Goal: Obtain resource: Download file/media

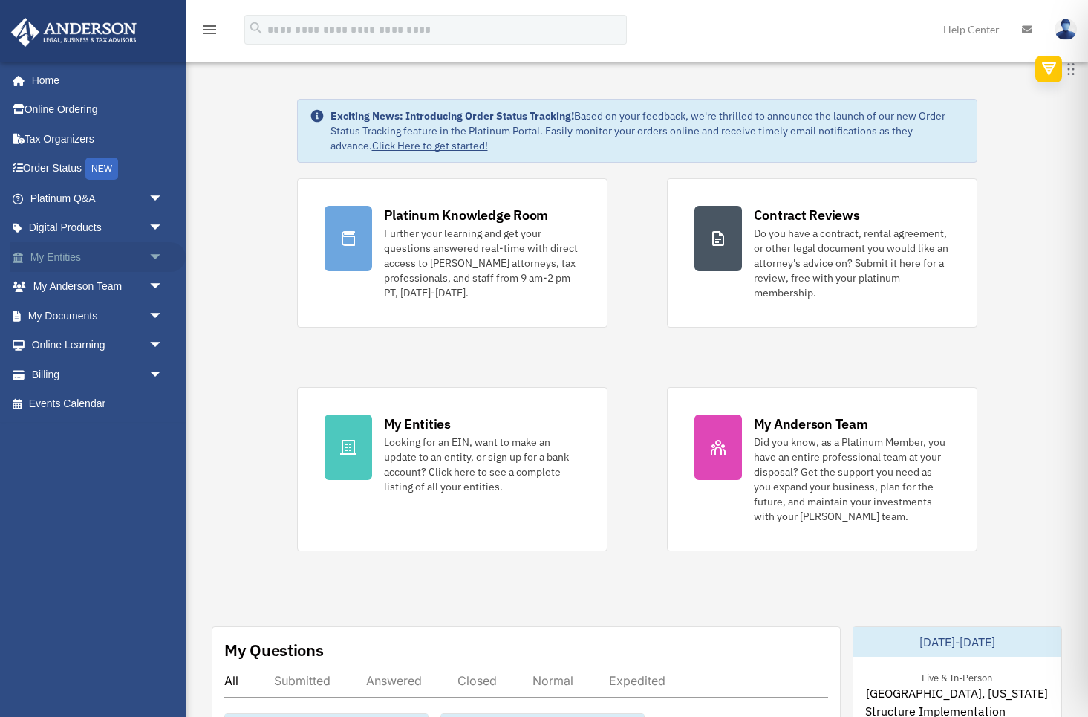
click at [96, 250] on link "My Entities arrow_drop_down" at bounding box center [97, 257] width 175 height 30
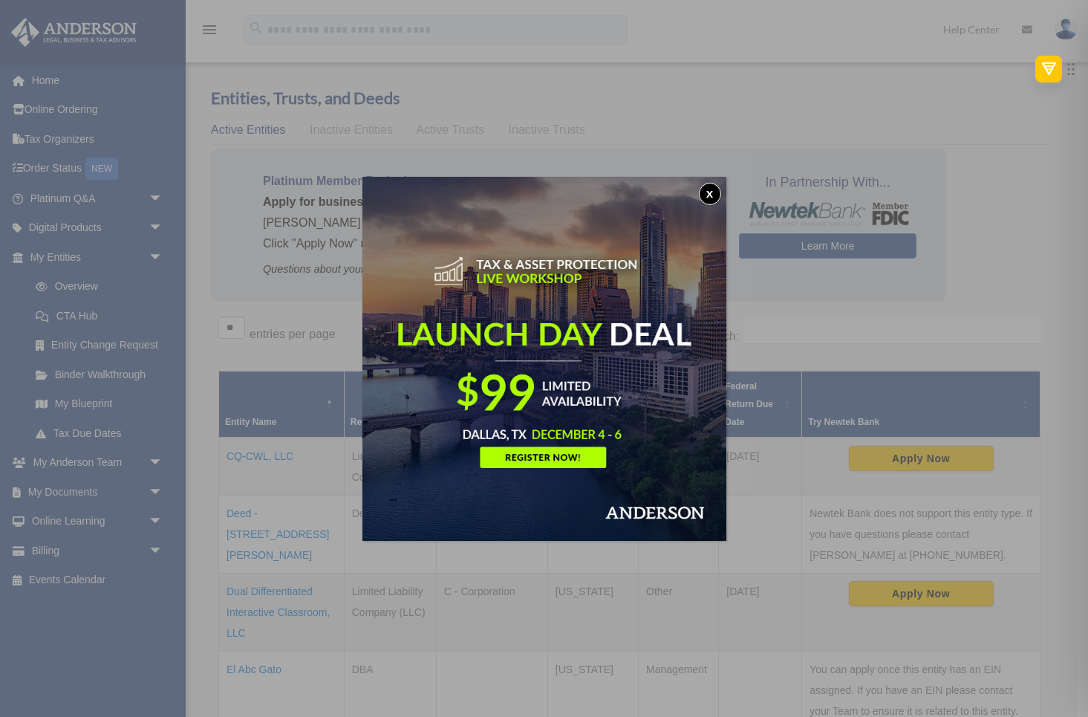
click at [705, 193] on button "x" at bounding box center [710, 194] width 22 height 22
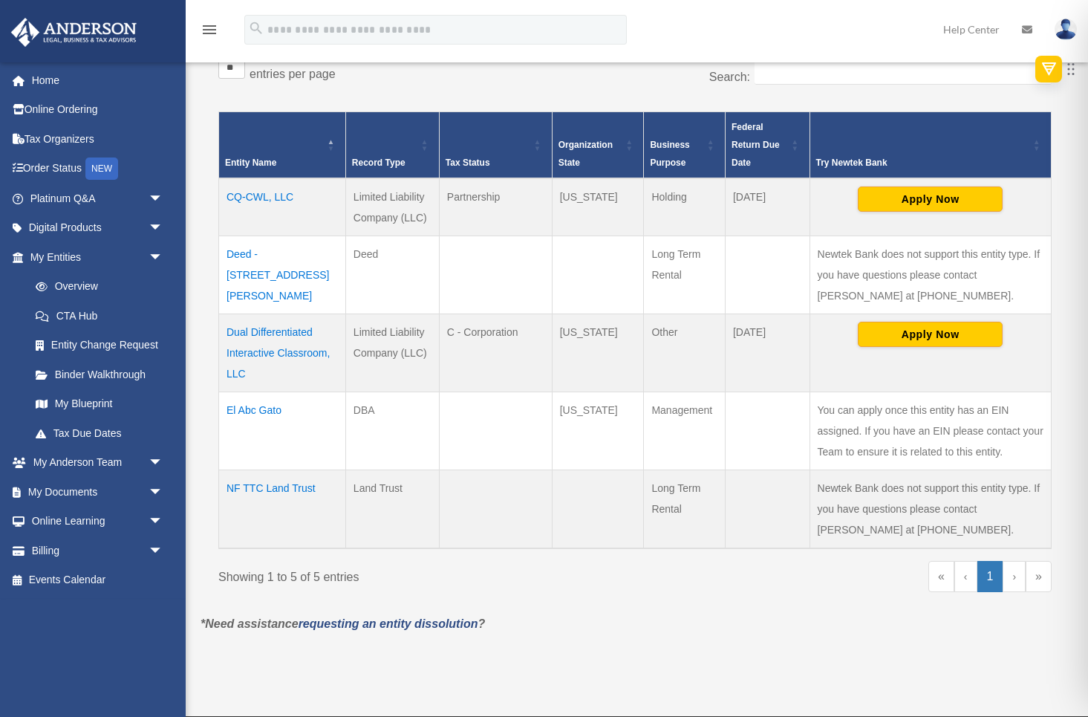
scroll to position [261, 0]
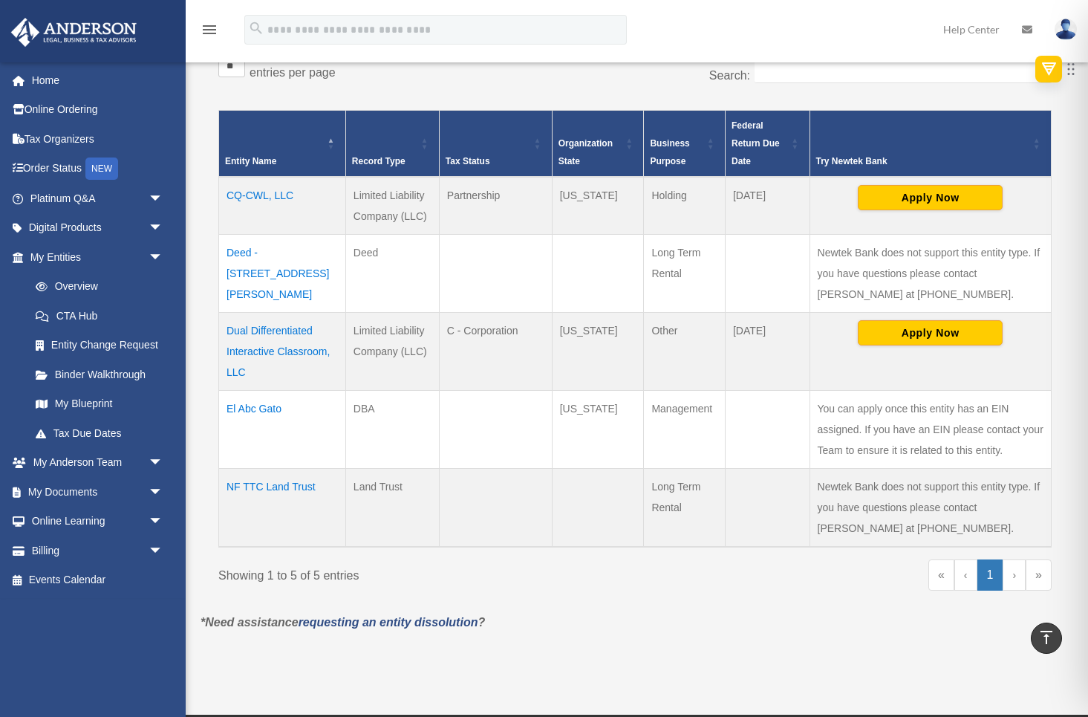
click at [258, 478] on td "NF TTC Land Trust" at bounding box center [282, 507] width 127 height 79
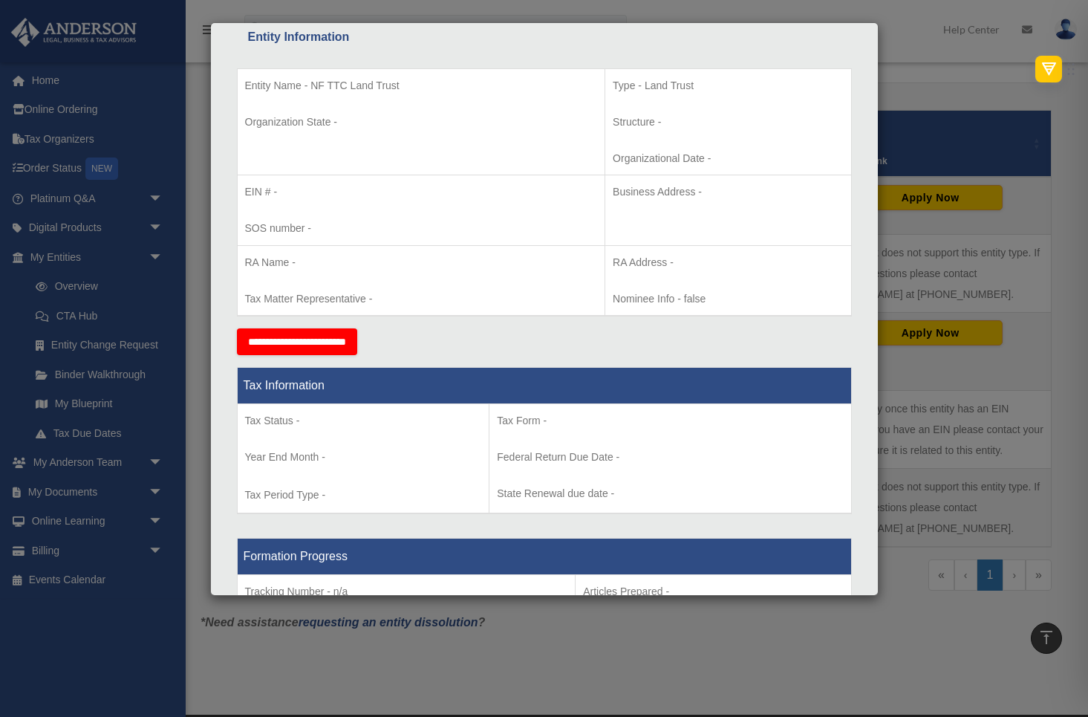
scroll to position [0, 0]
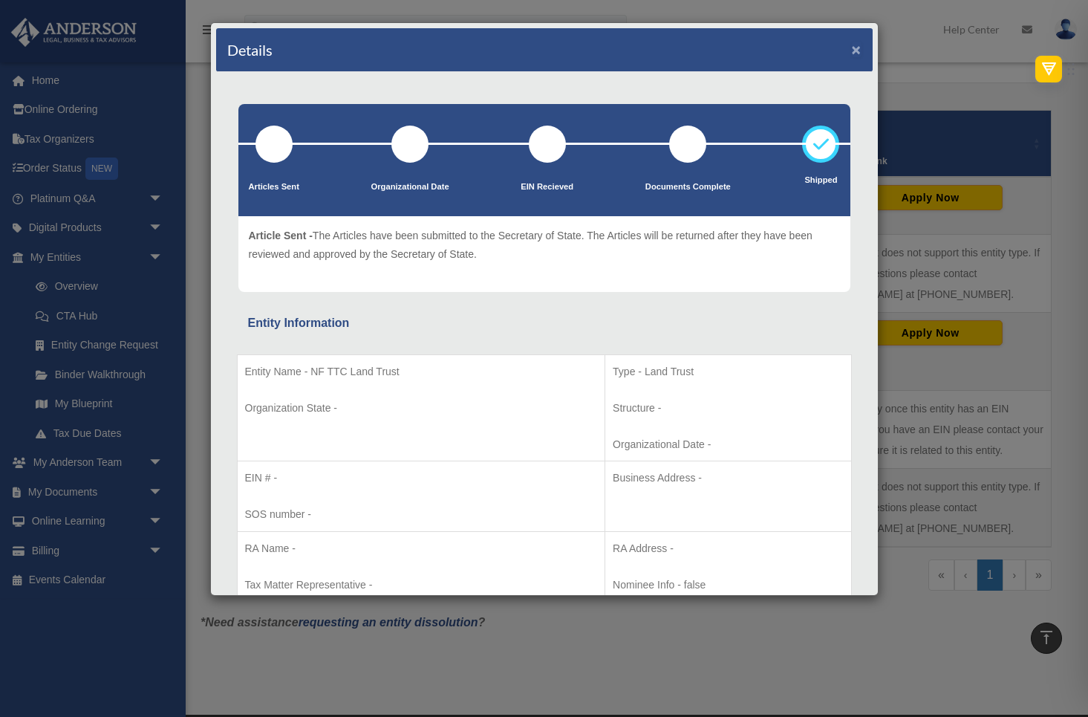
click at [854, 42] on button "×" at bounding box center [857, 50] width 10 height 16
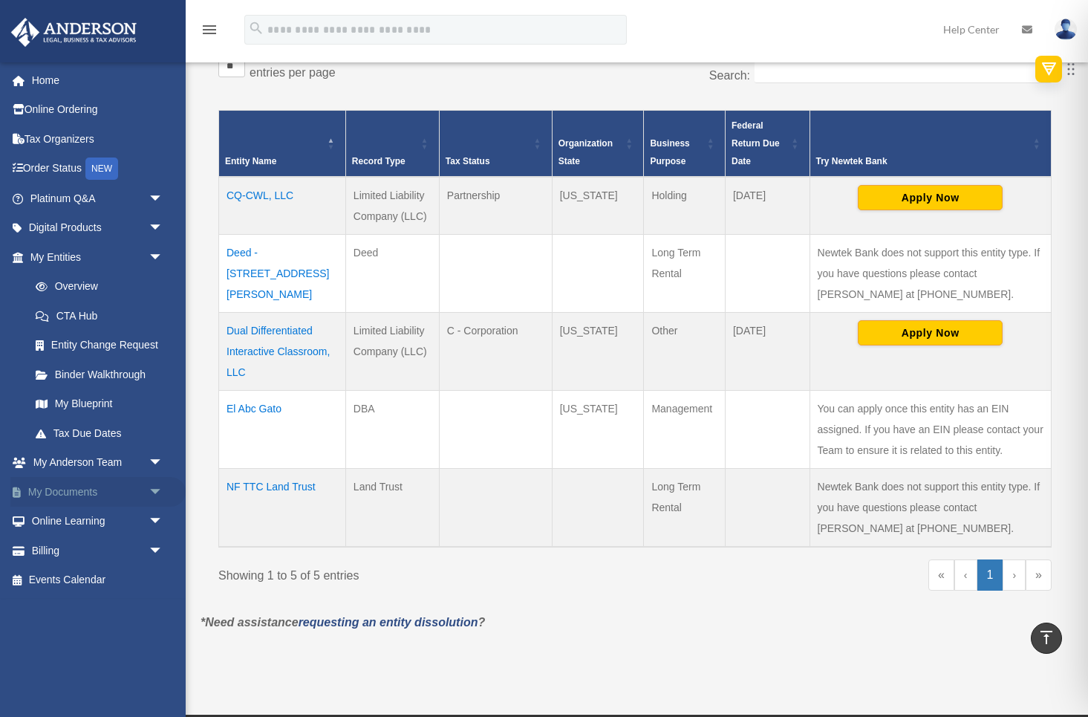
click at [74, 492] on link "My Documents arrow_drop_down" at bounding box center [97, 492] width 175 height 30
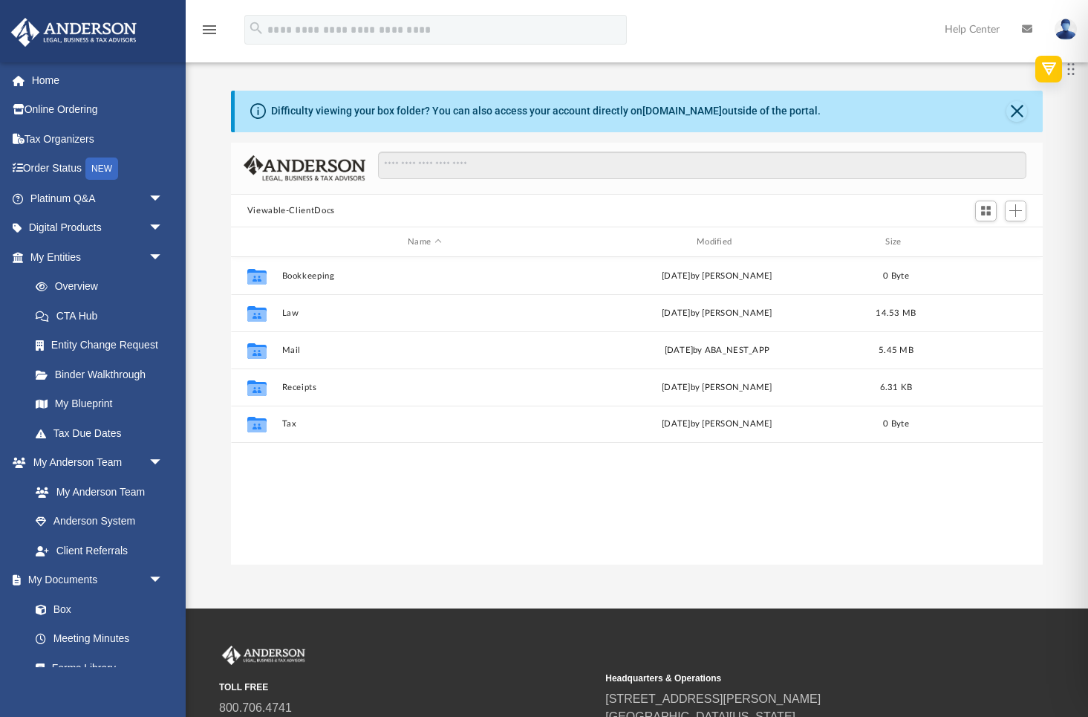
scroll to position [338, 812]
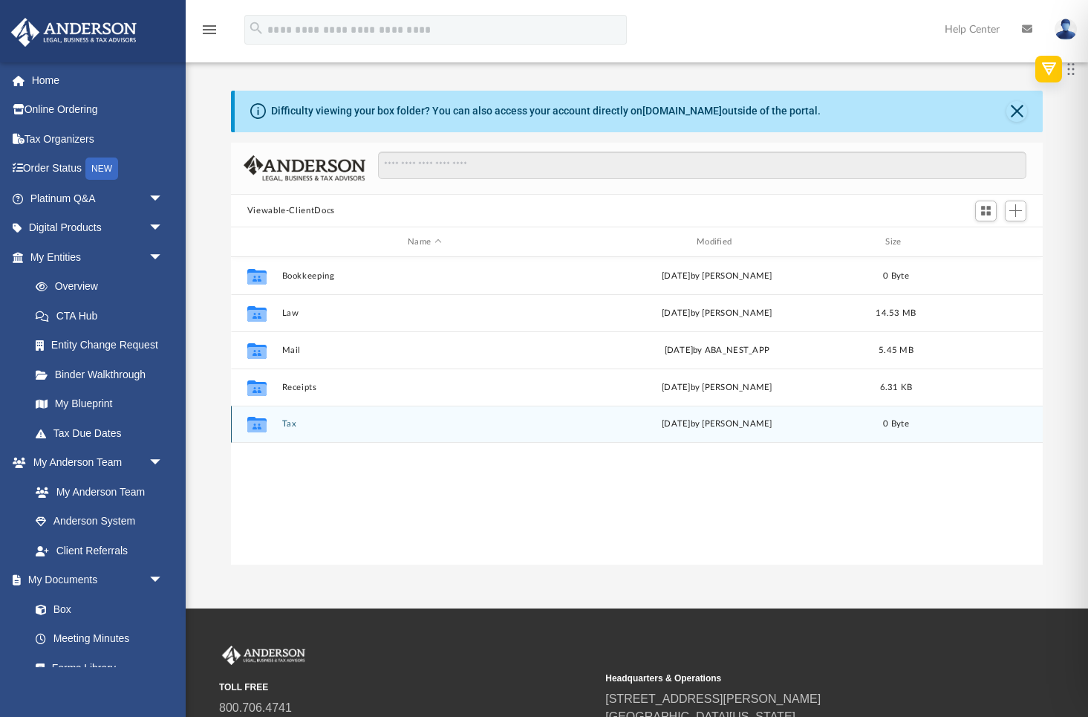
click at [267, 424] on icon "Collaborated Folder" at bounding box center [257, 424] width 24 height 24
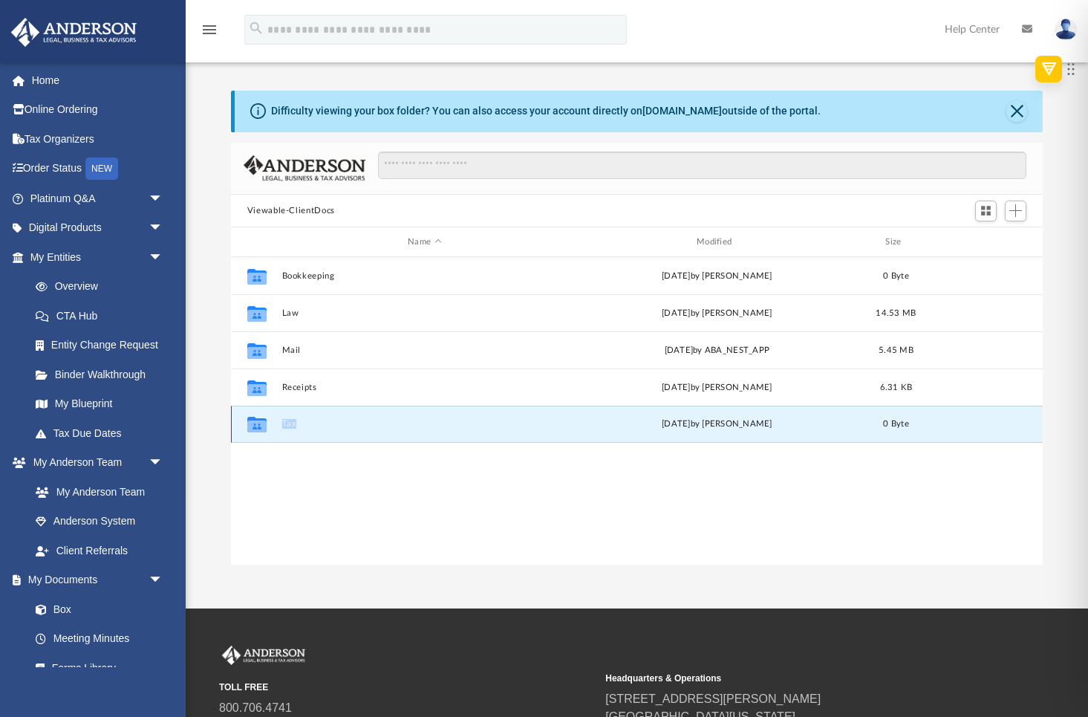
click at [267, 424] on icon "Collaborated Folder" at bounding box center [257, 424] width 24 height 24
click at [254, 423] on icon "grid" at bounding box center [256, 425] width 19 height 16
click at [394, 420] on button "Tax" at bounding box center [424, 425] width 286 height 10
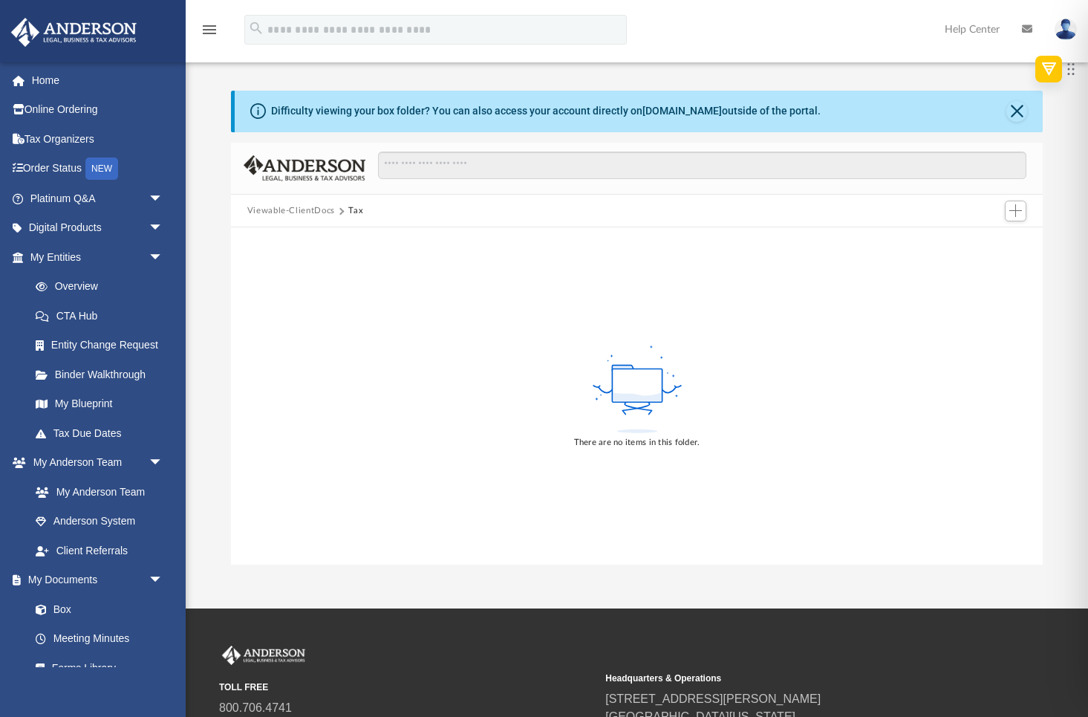
click at [273, 204] on button "Viewable-ClientDocs" at bounding box center [291, 210] width 88 height 13
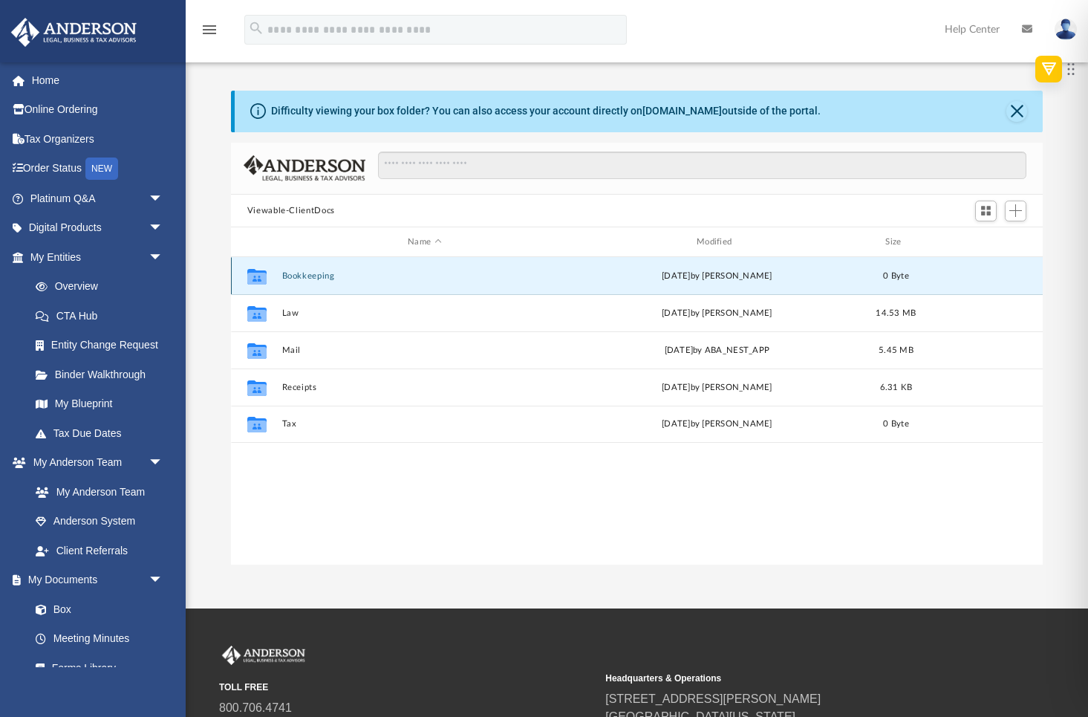
click at [282, 278] on button "Bookkeeping" at bounding box center [424, 276] width 286 height 10
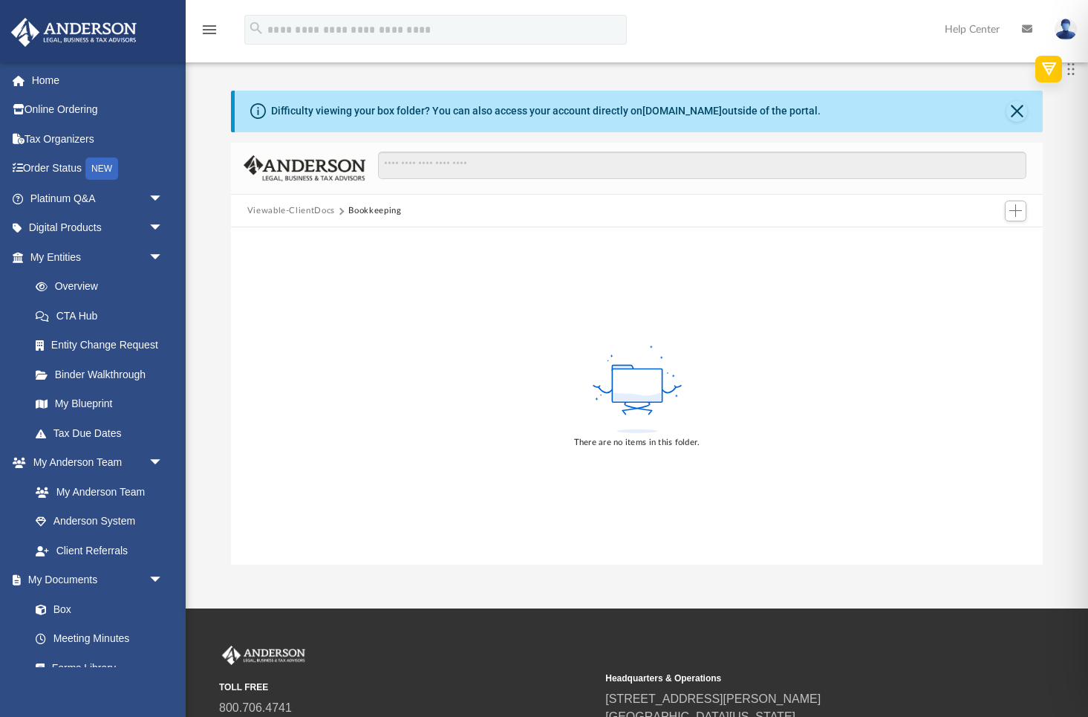
click at [274, 210] on button "Viewable-ClientDocs" at bounding box center [291, 210] width 88 height 13
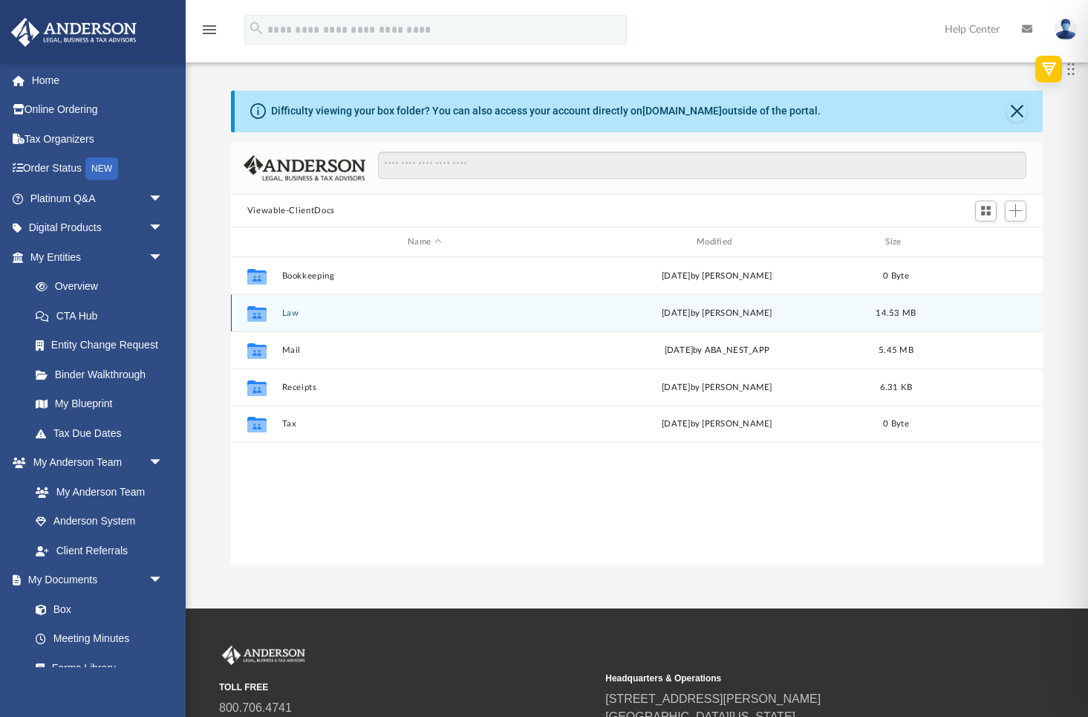
click at [261, 314] on icon "grid" at bounding box center [256, 316] width 19 height 12
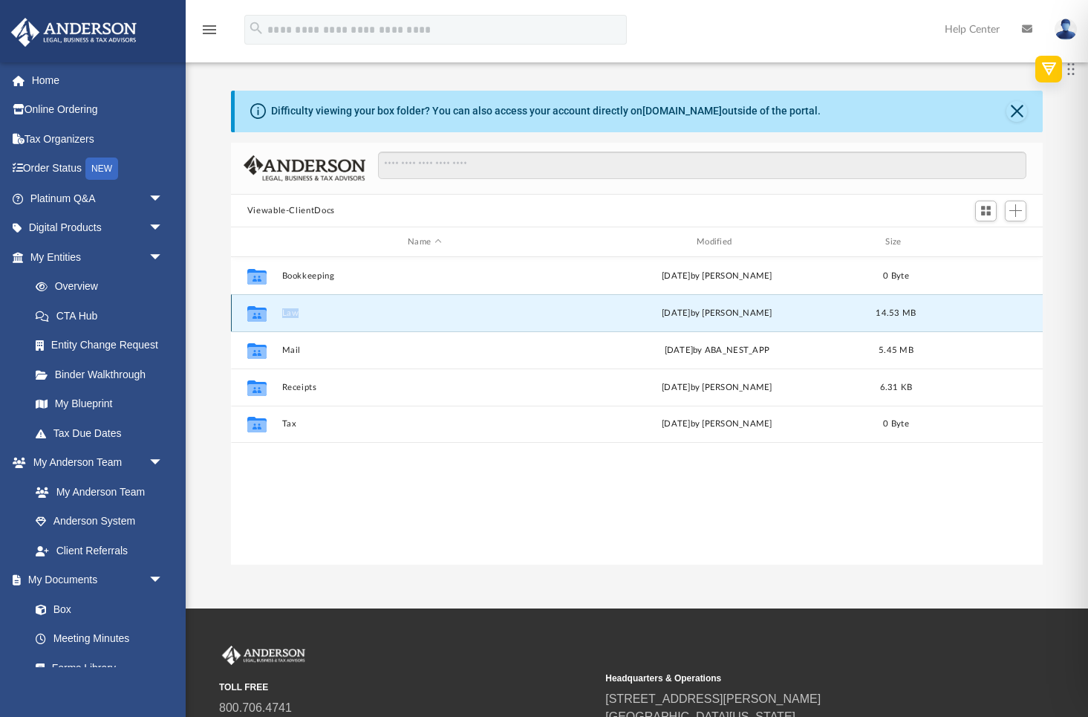
click at [297, 314] on button "Law" at bounding box center [424, 313] width 286 height 10
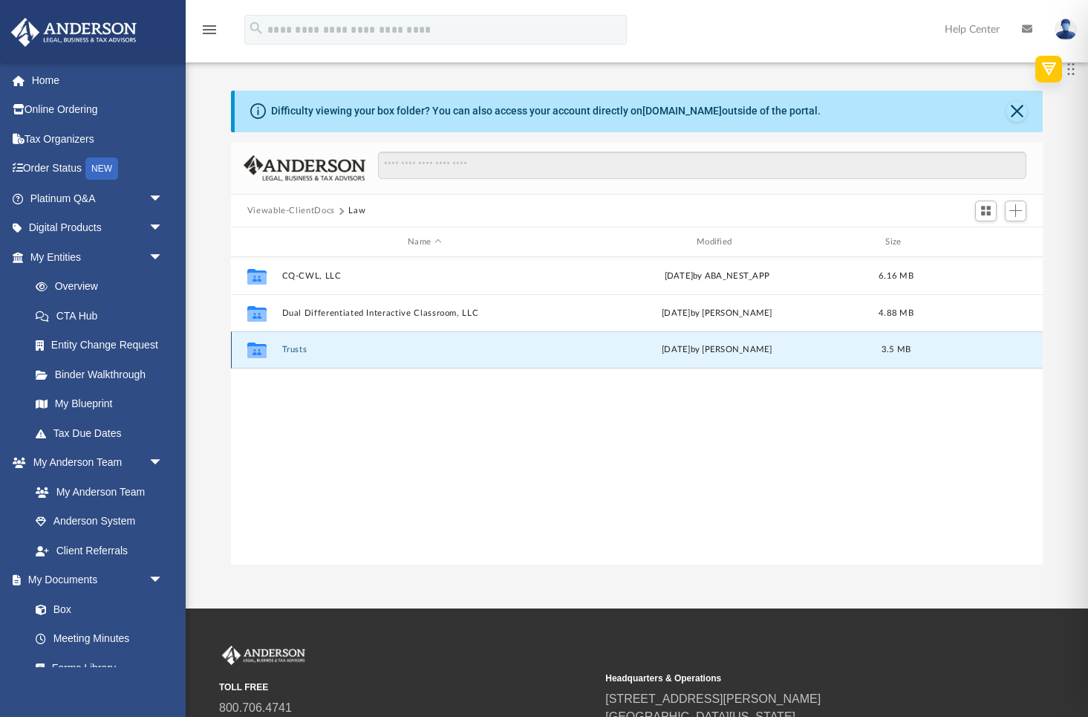
click at [292, 348] on button "Trusts" at bounding box center [424, 350] width 286 height 10
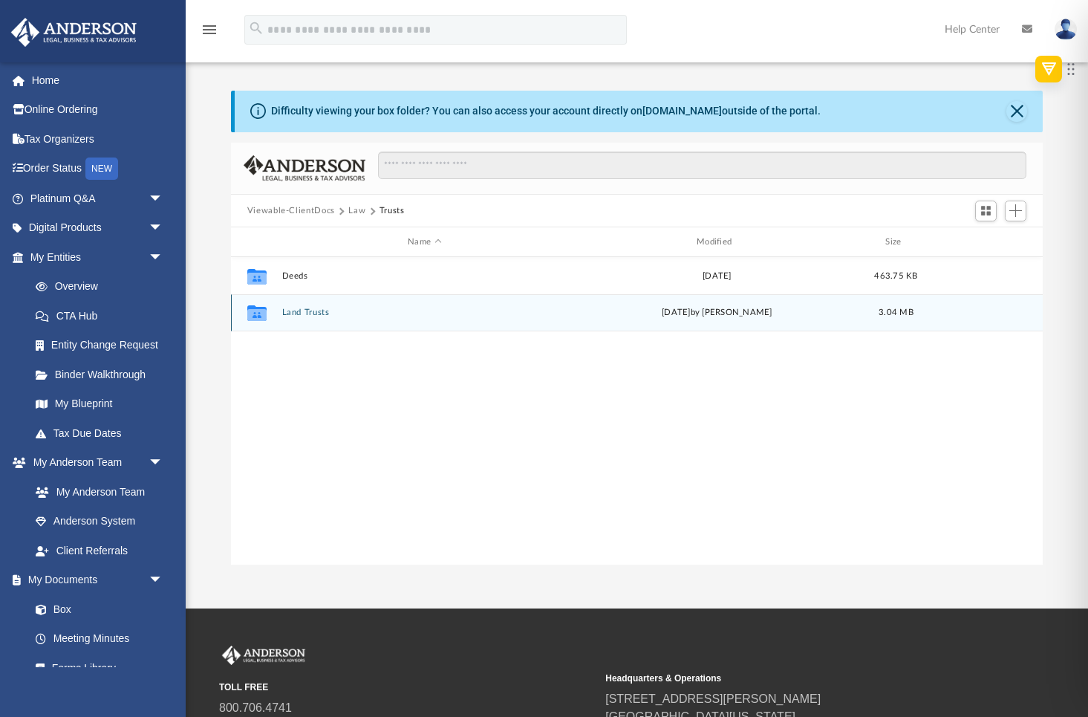
click at [294, 308] on button "Land Trusts" at bounding box center [424, 313] width 286 height 10
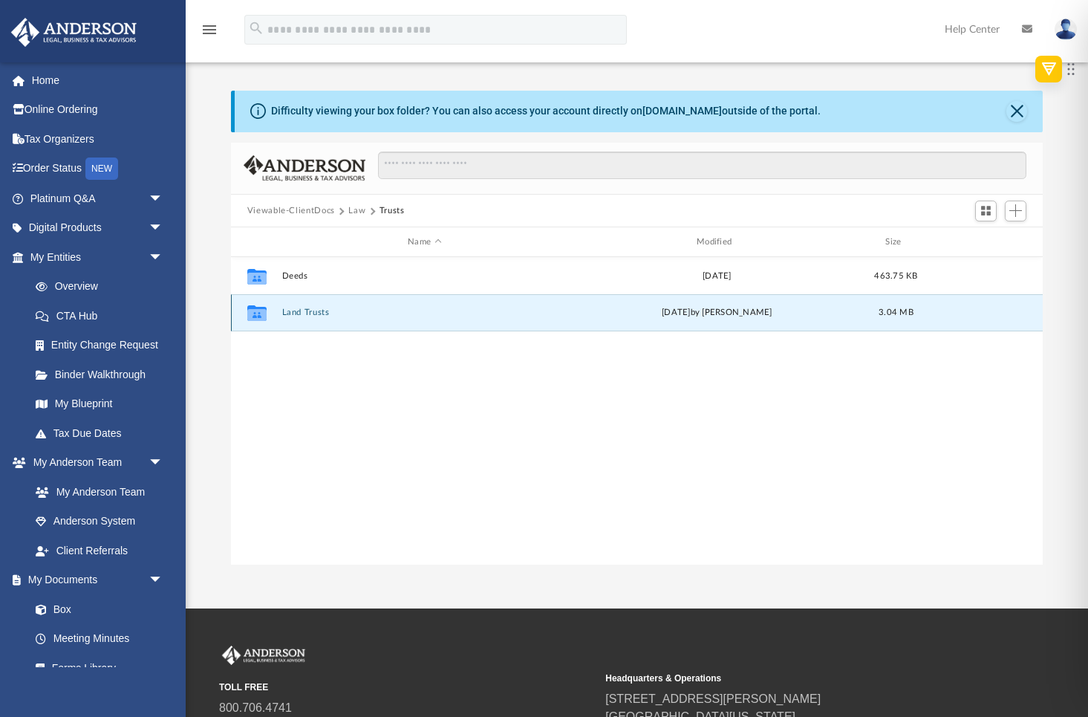
click at [294, 308] on button "Land Trusts" at bounding box center [424, 313] width 286 height 10
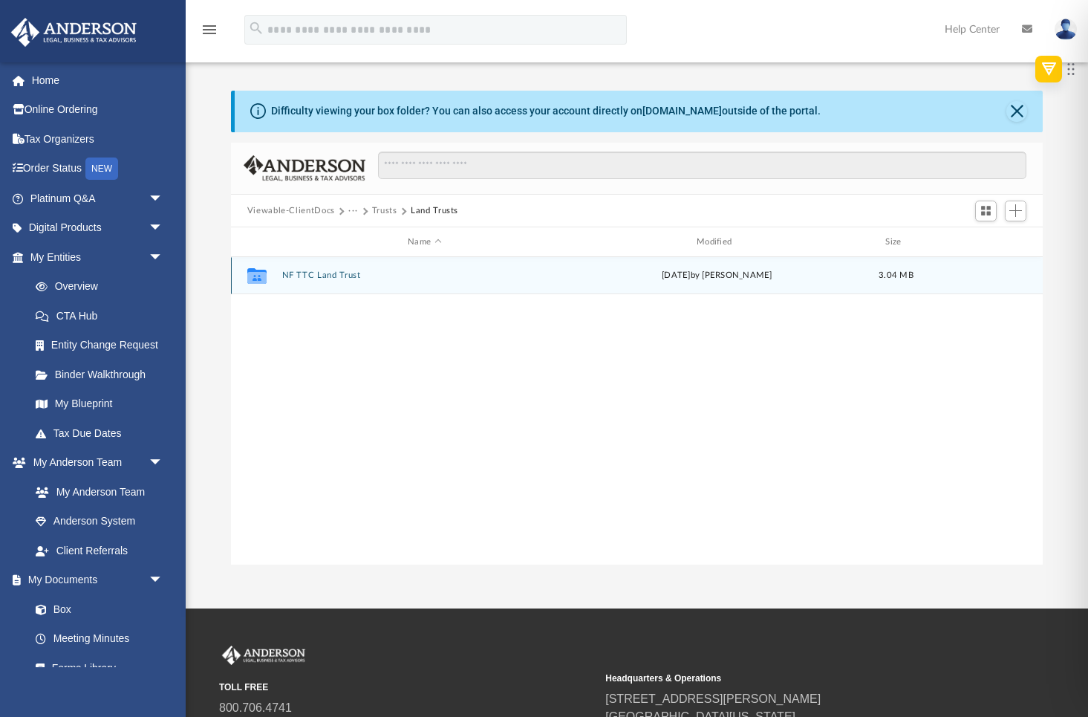
click at [297, 273] on button "NF TTC Land Trust" at bounding box center [424, 276] width 286 height 10
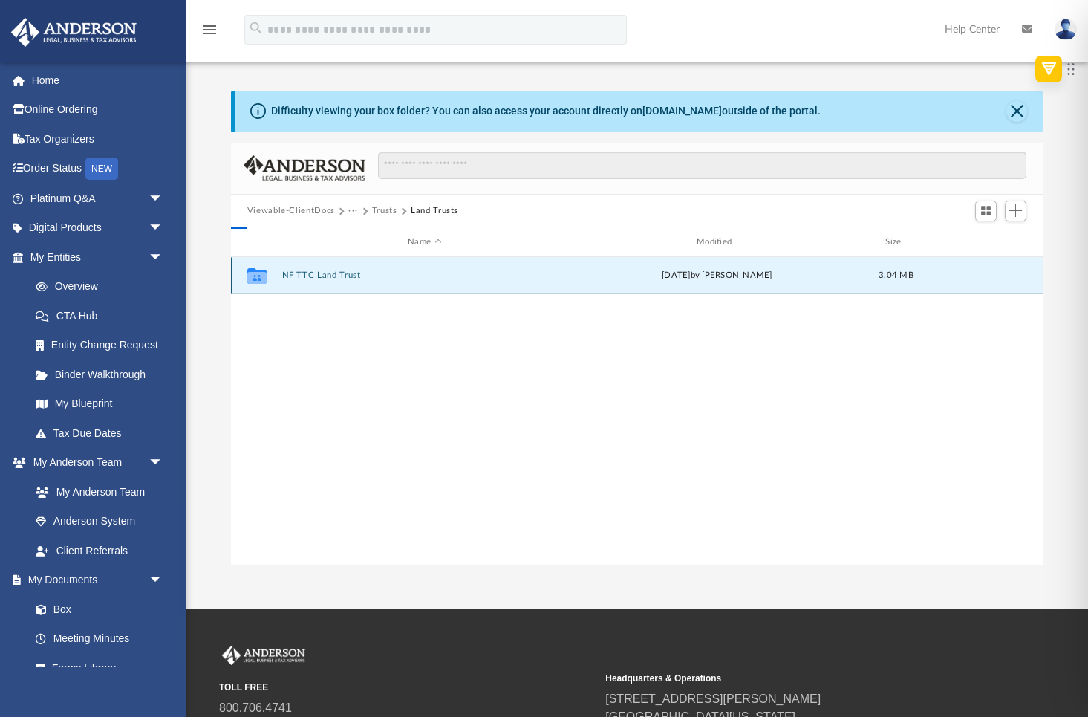
click at [297, 273] on button "NF TTC Land Trust" at bounding box center [424, 276] width 286 height 10
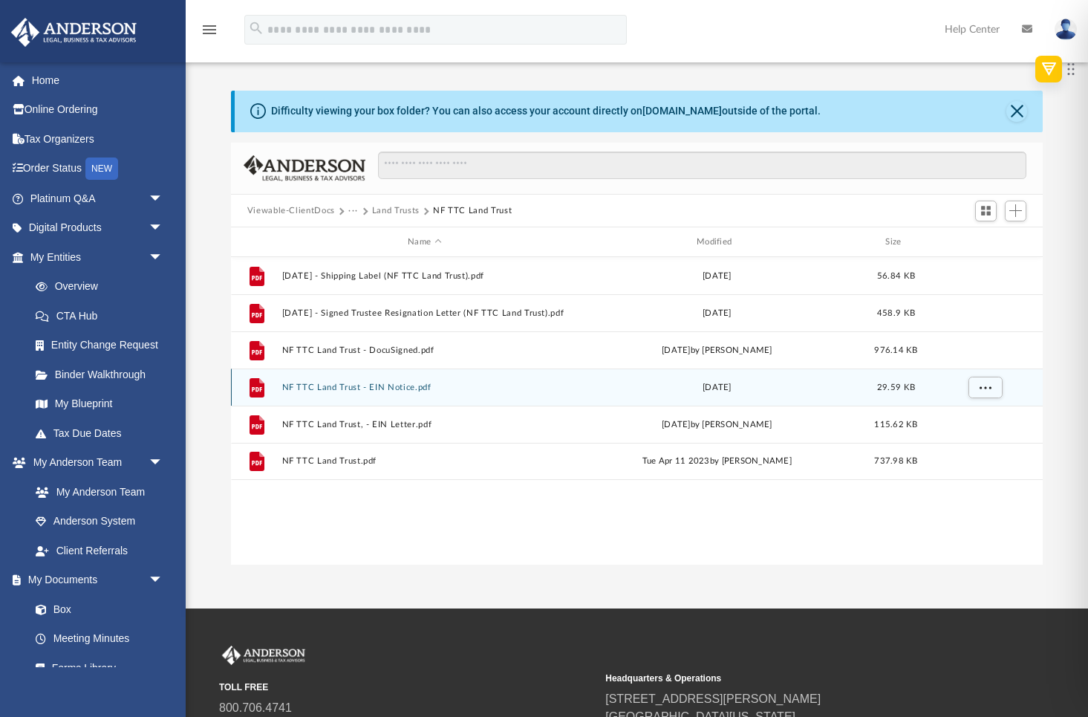
click at [318, 389] on button "NF TTC Land Trust - EIN Notice.pdf" at bounding box center [424, 387] width 286 height 10
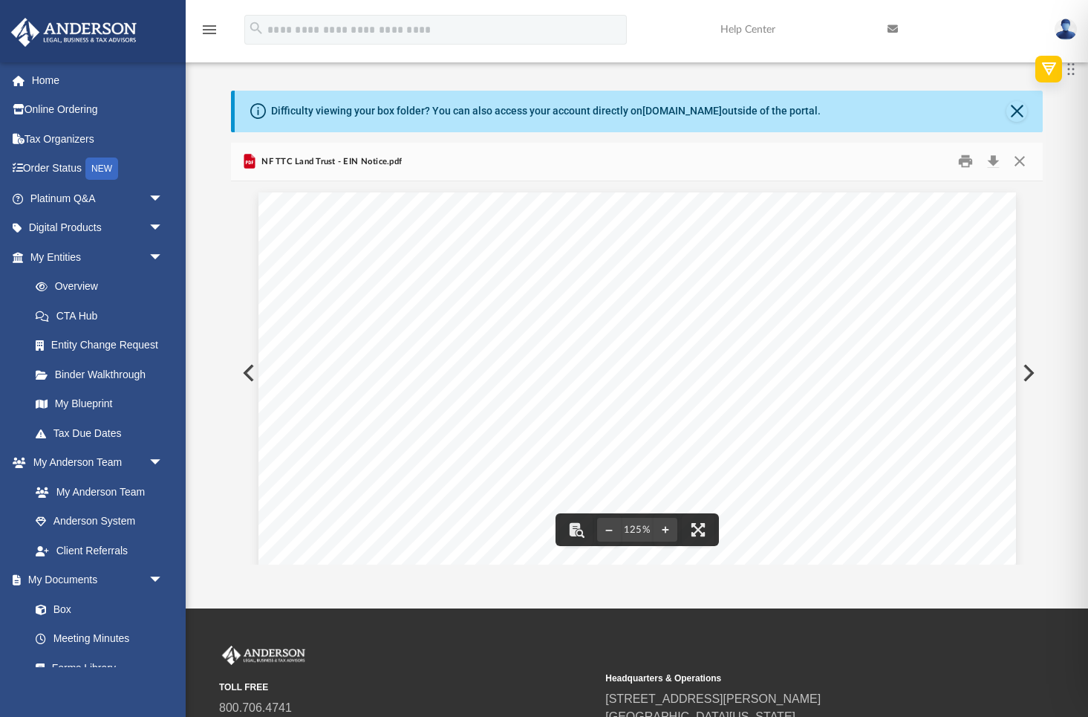
drag, startPoint x: 431, startPoint y: 411, endPoint x: 482, endPoint y: 411, distance: 50.5
click at [482, 411] on div "Page 1" at bounding box center [637, 682] width 758 height 980
drag, startPoint x: 545, startPoint y: 395, endPoint x: 471, endPoint y: 431, distance: 82.7
click at [573, 527] on button "File preview" at bounding box center [576, 529] width 33 height 33
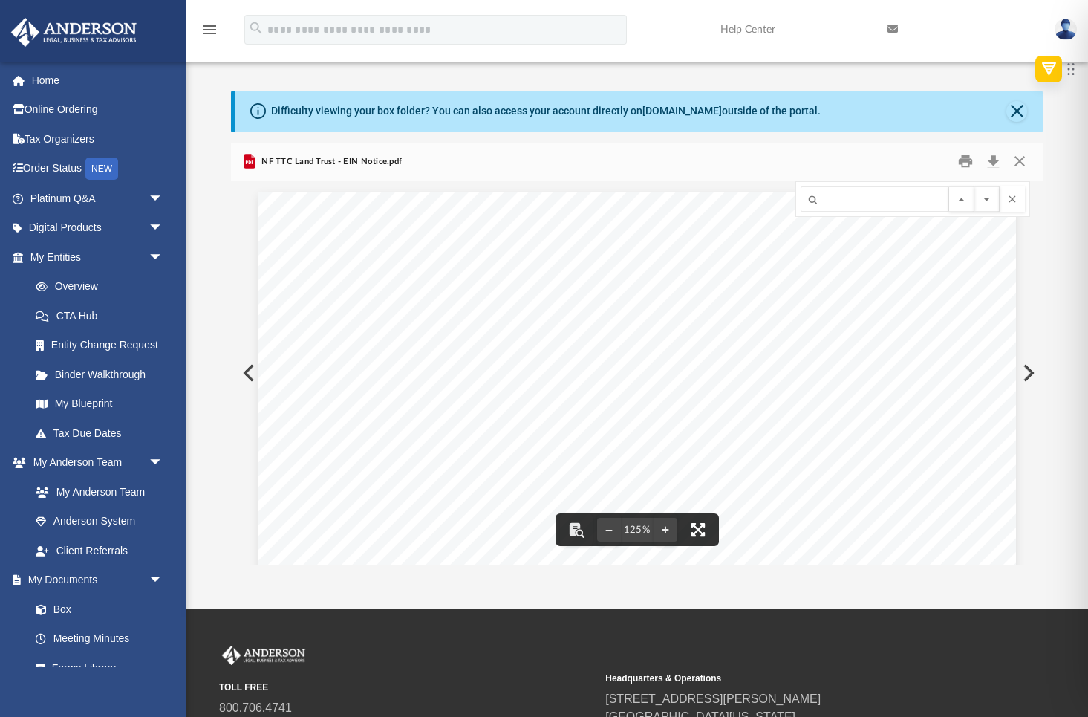
click at [694, 530] on button "File preview" at bounding box center [698, 529] width 33 height 33
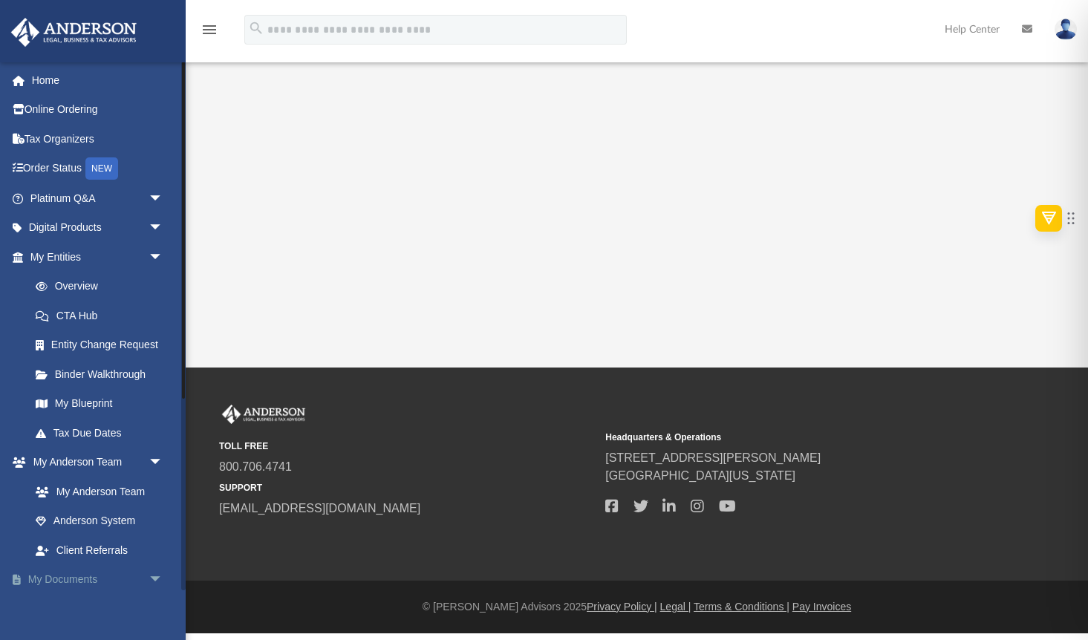
click at [105, 577] on link "My Documents arrow_drop_down" at bounding box center [97, 580] width 175 height 30
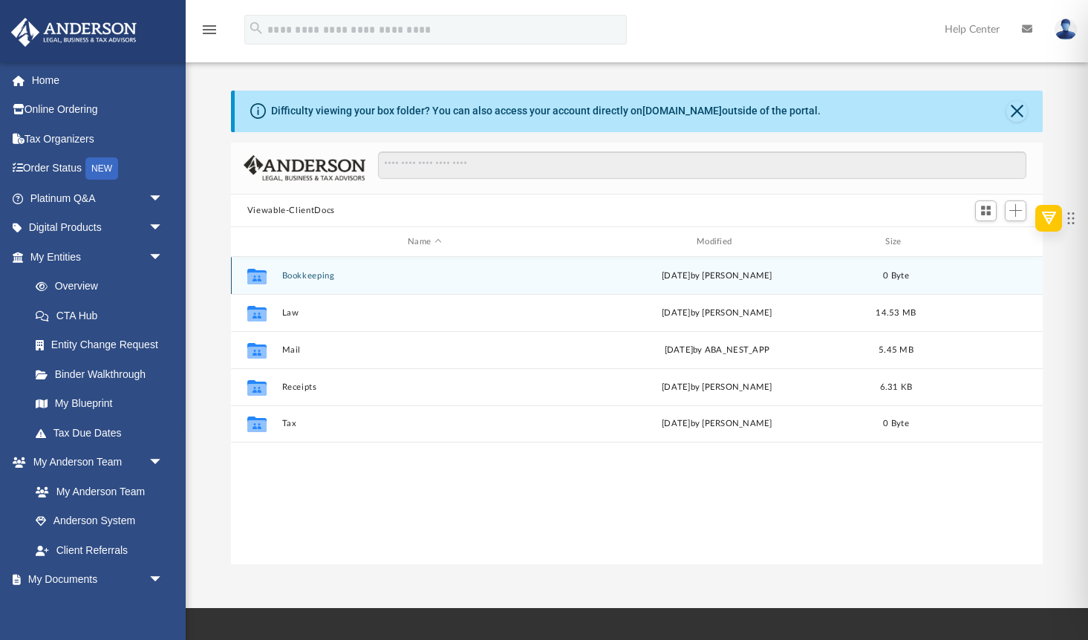
scroll to position [338, 812]
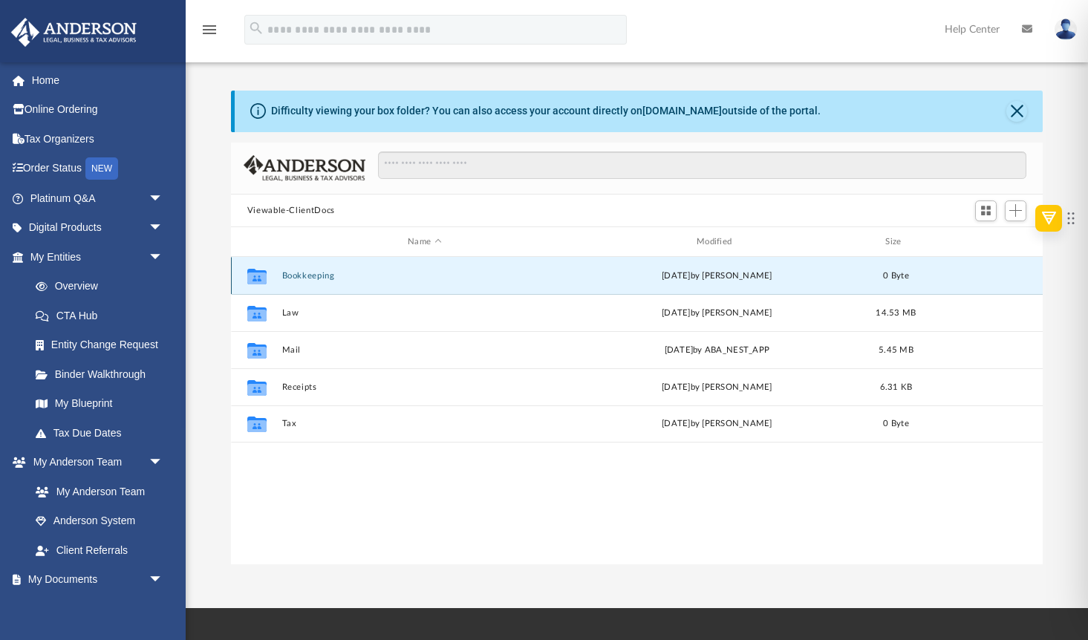
click at [323, 276] on button "Bookkeeping" at bounding box center [424, 276] width 286 height 10
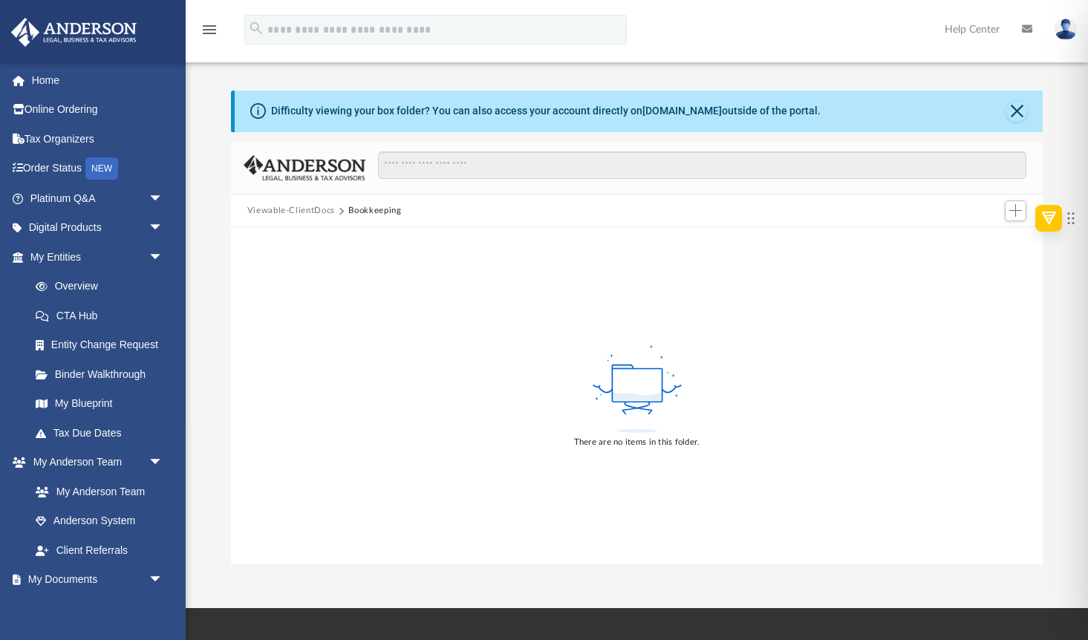
click at [306, 210] on button "Viewable-ClientDocs" at bounding box center [291, 210] width 88 height 13
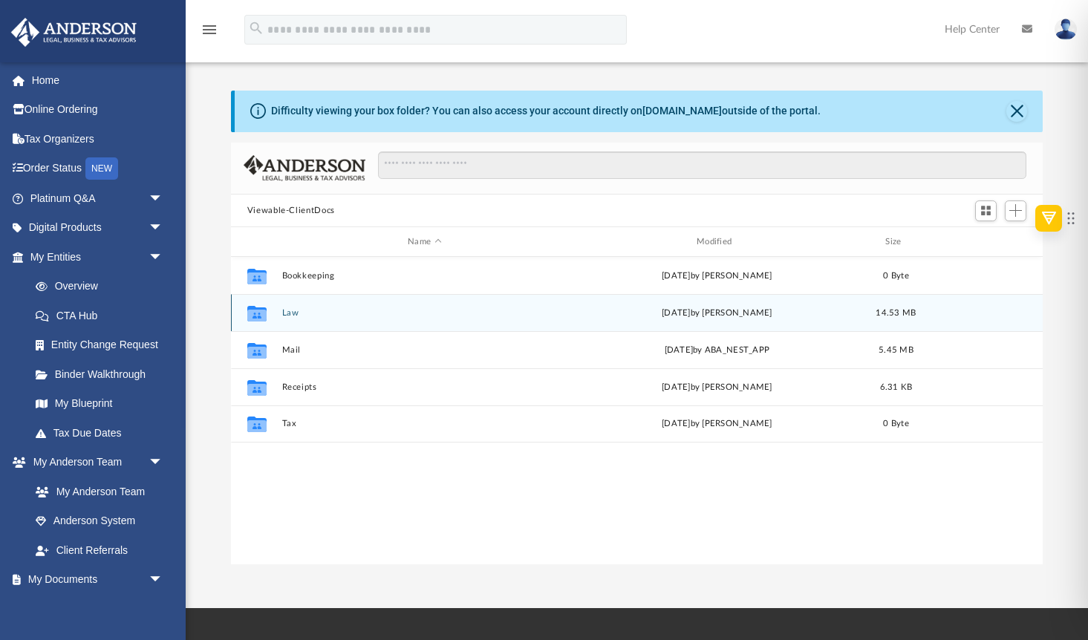
click at [289, 314] on button "Law" at bounding box center [424, 313] width 286 height 10
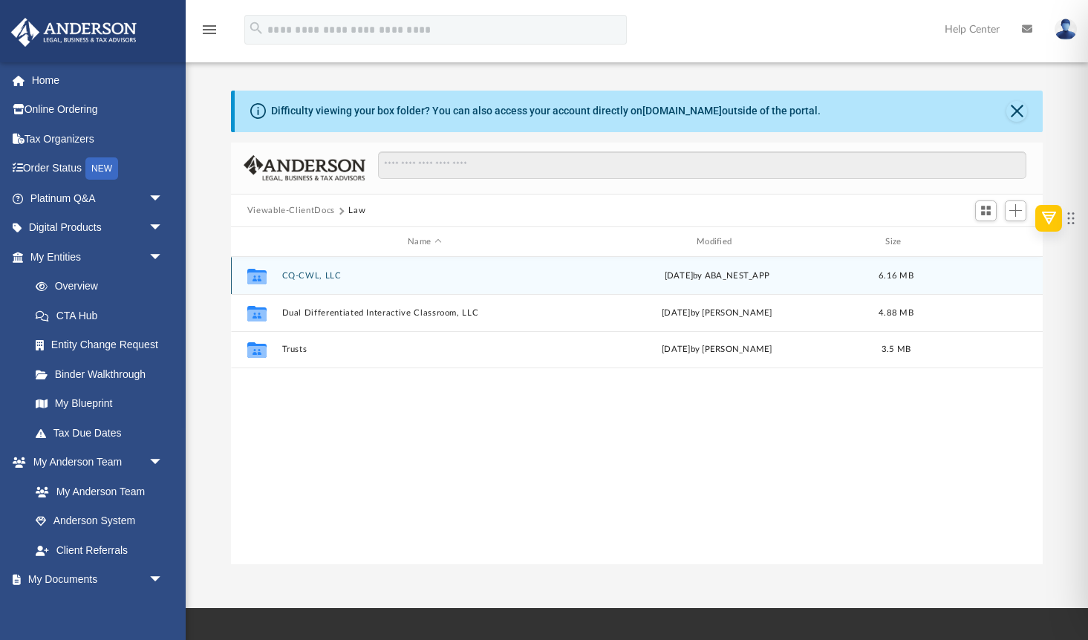
click at [305, 277] on button "CQ-CWL, LLC" at bounding box center [424, 276] width 286 height 10
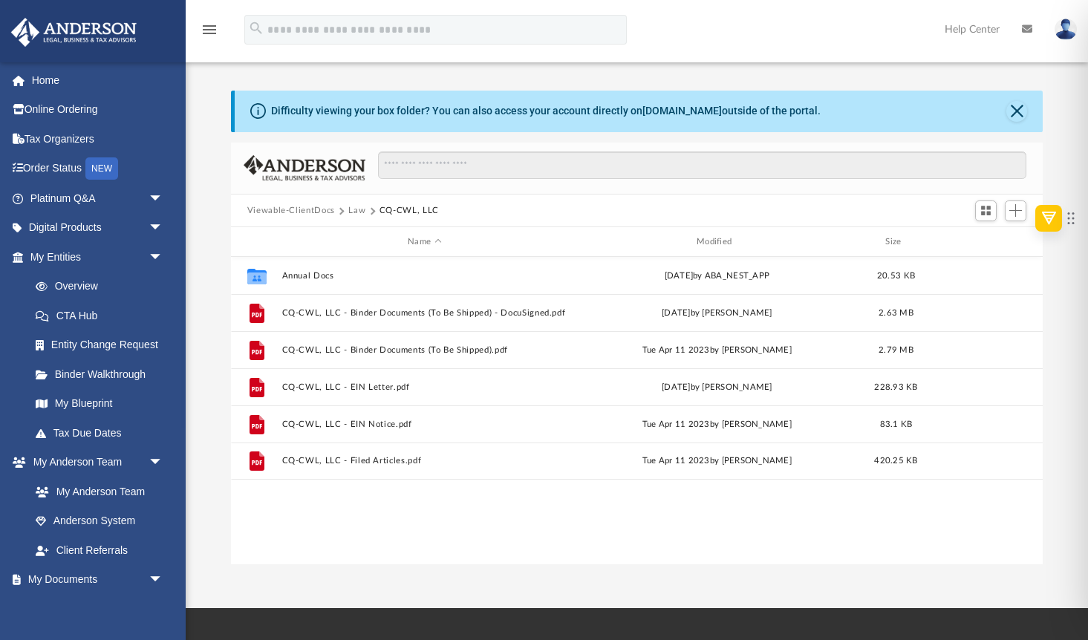
click at [356, 212] on button "Law" at bounding box center [356, 210] width 17 height 13
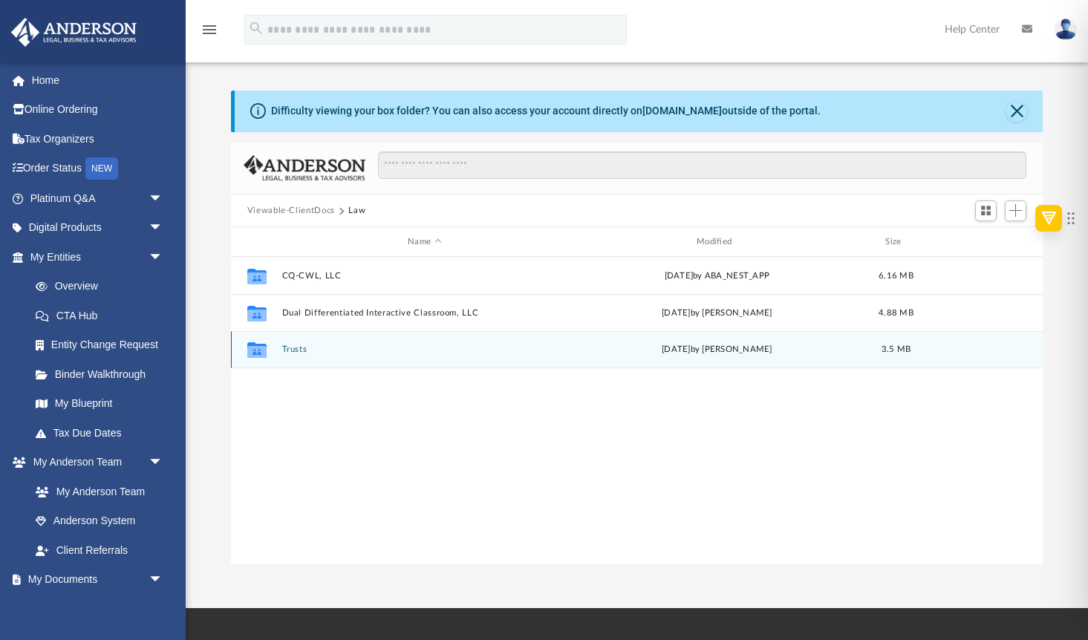
click at [287, 348] on button "Trusts" at bounding box center [424, 350] width 286 height 10
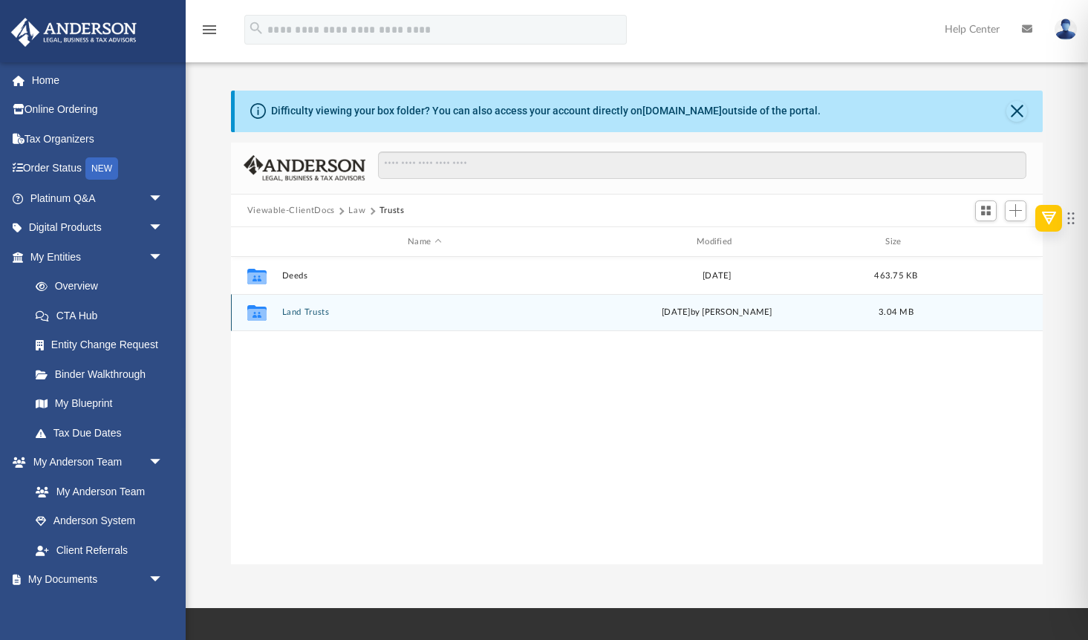
click at [304, 304] on div "Collaborated Folder Land Trusts [DATE] by [PERSON_NAME] 3.04 MB" at bounding box center [637, 312] width 812 height 37
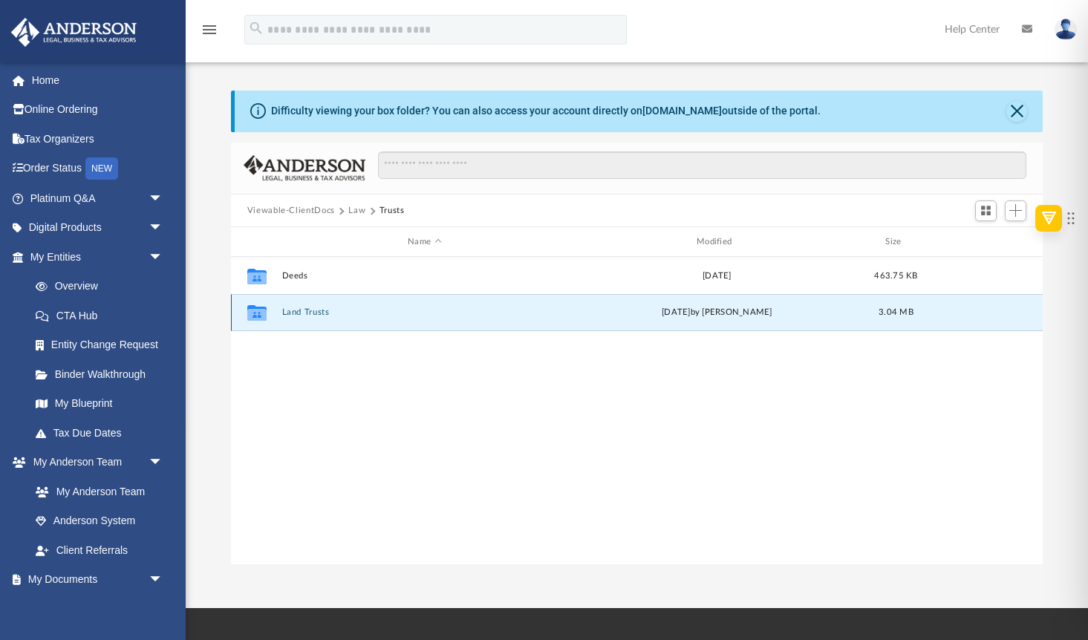
click at [304, 308] on button "Land Trusts" at bounding box center [424, 313] width 286 height 10
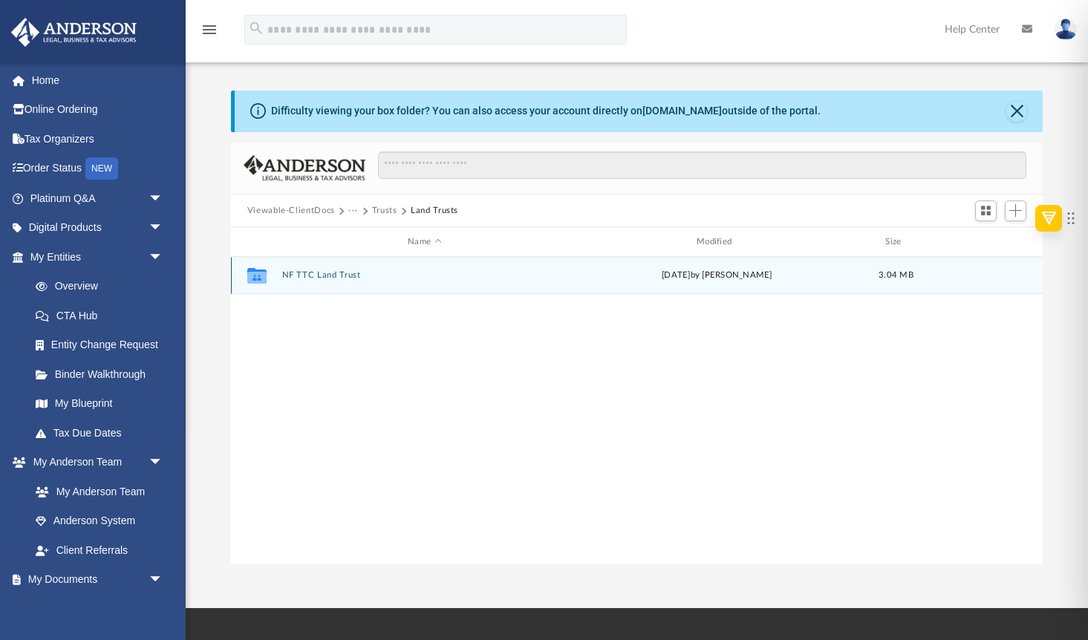
click at [305, 271] on button "NF TTC Land Trust" at bounding box center [424, 276] width 286 height 10
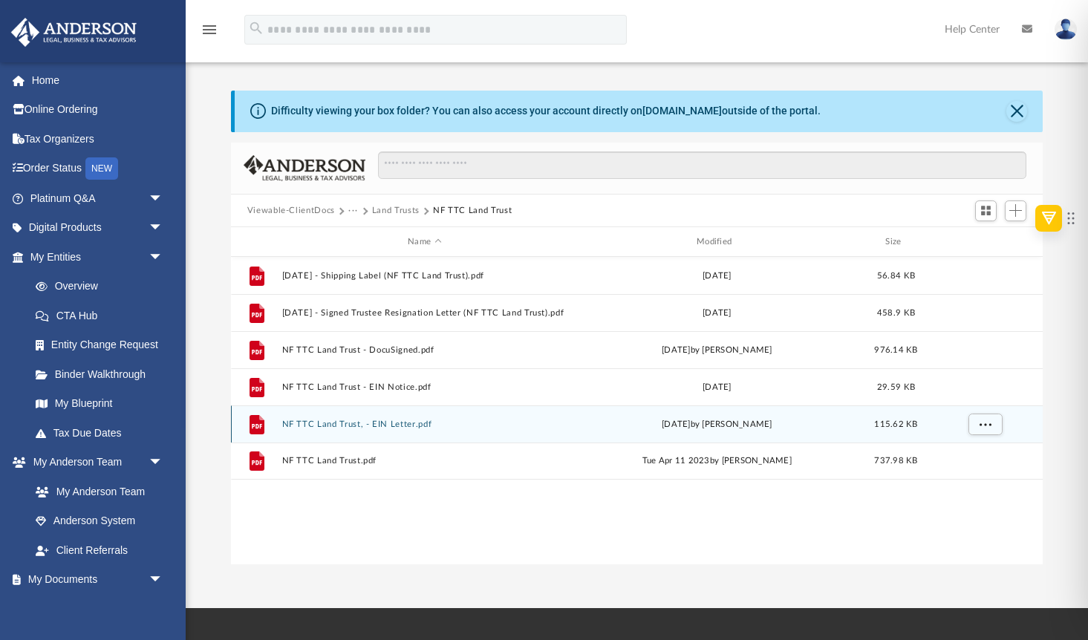
click at [547, 423] on button "NF TTC Land Trust, - EIN Letter.pdf" at bounding box center [424, 425] width 286 height 10
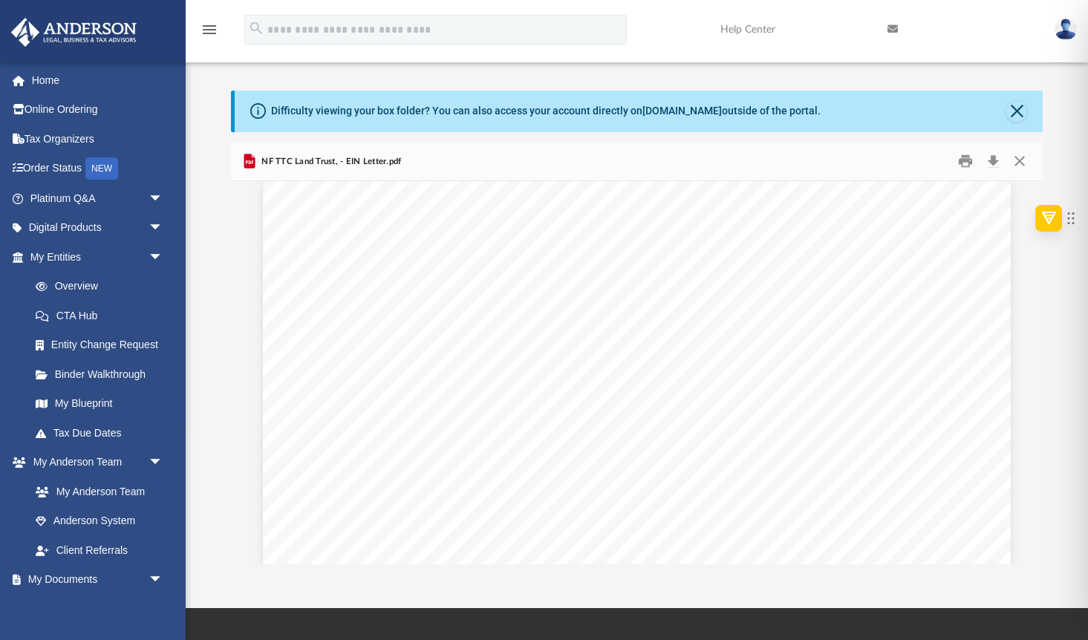
scroll to position [13, 0]
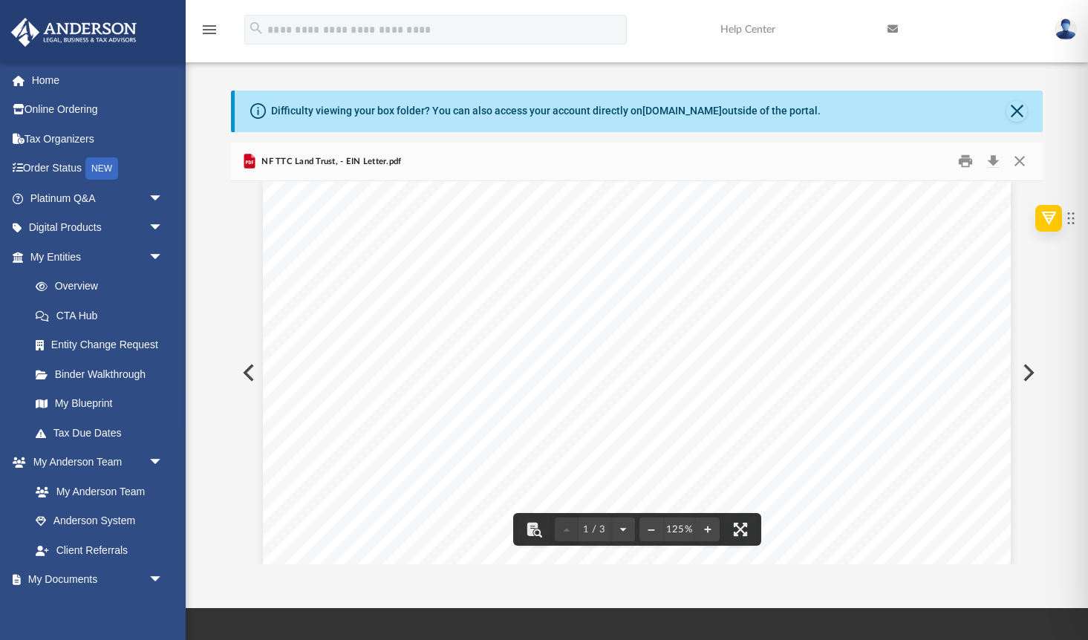
drag, startPoint x: 752, startPoint y: 321, endPoint x: 821, endPoint y: 325, distance: 69.9
